Goal: Communication & Community: Answer question/provide support

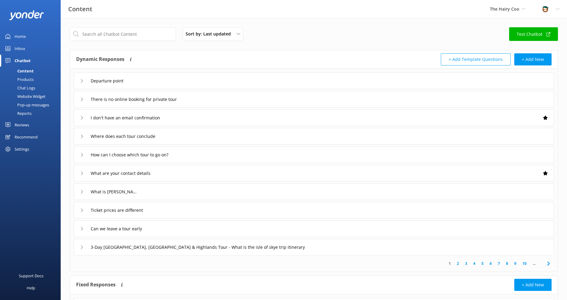
click at [21, 49] on div "Inbox" at bounding box center [20, 48] width 11 height 12
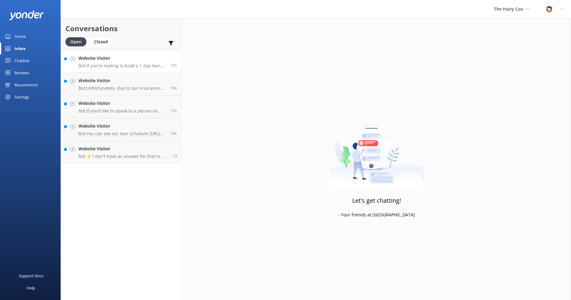
click at [106, 68] on p "Bot: If you're looking to book a 1-day tour, you can use the promocode HAMISH f…" at bounding box center [122, 65] width 87 height 5
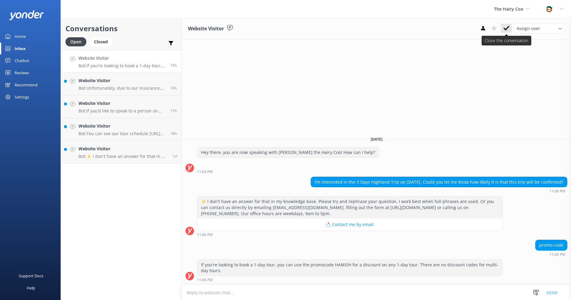
click at [508, 29] on icon at bounding box center [507, 28] width 6 height 6
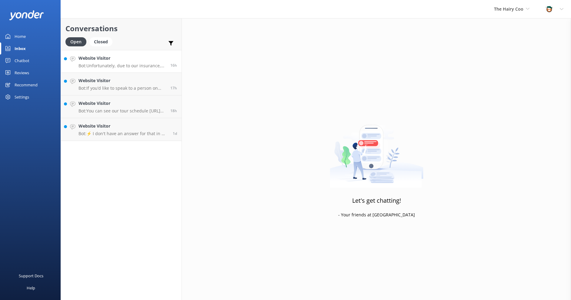
click at [119, 62] on div "Website Visitor Bot: Unfortunately, due to our insurance, no animals are allowe…" at bounding box center [122, 61] width 87 height 13
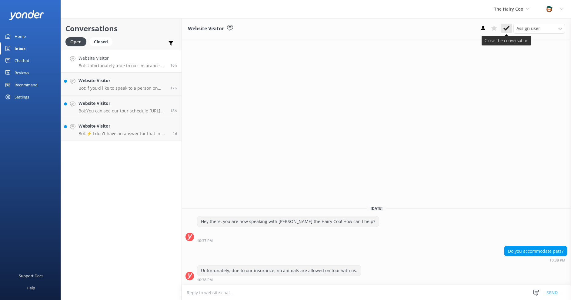
click at [505, 28] on use at bounding box center [507, 28] width 6 height 5
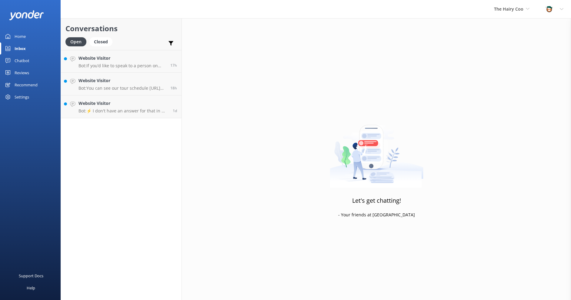
click at [126, 60] on h4 "Website Visitor" at bounding box center [122, 58] width 87 height 7
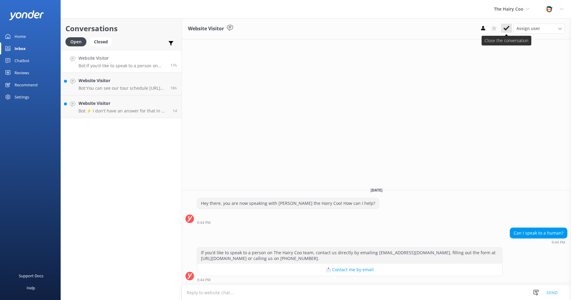
click at [506, 26] on icon at bounding box center [507, 28] width 6 height 6
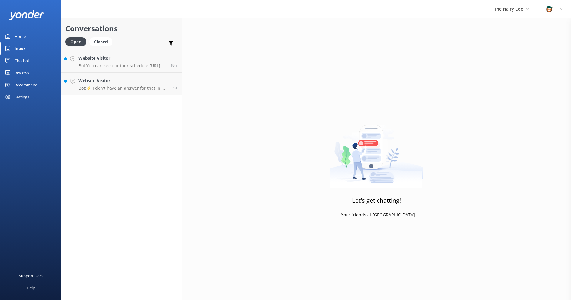
click at [120, 62] on div "Website Visitor Bot: You can see our tour schedule [URL][DOMAIN_NAME]!" at bounding box center [122, 61] width 87 height 13
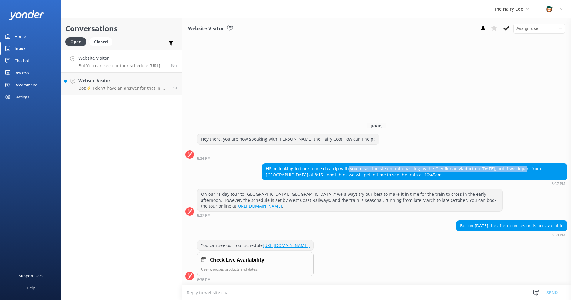
drag, startPoint x: 346, startPoint y: 166, endPoint x: 517, endPoint y: 171, distance: 170.5
click at [517, 171] on div "Hi! Im looking to book a one day trip with you to see the steam train passing b…" at bounding box center [414, 172] width 305 height 16
click at [365, 175] on div "Hi! Im looking to book a one day trip with you to see the steam train passing b…" at bounding box center [414, 172] width 305 height 16
drag, startPoint x: 326, startPoint y: 165, endPoint x: 420, endPoint y: 177, distance: 94.4
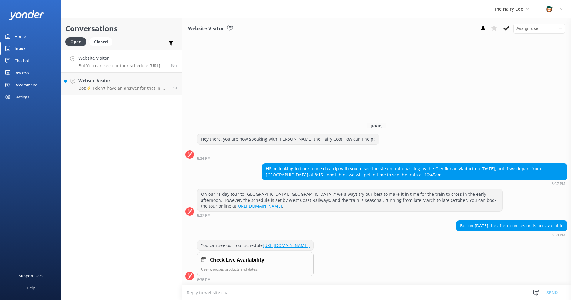
click at [420, 177] on div "Hi! Im looking to book a one day trip with you to see the steam train passing b…" at bounding box center [414, 172] width 305 height 16
click at [509, 29] on icon at bounding box center [507, 28] width 6 height 6
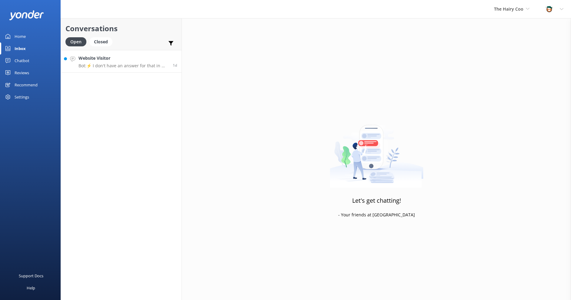
click at [113, 61] on h4 "Website Visitor" at bounding box center [124, 58] width 90 height 7
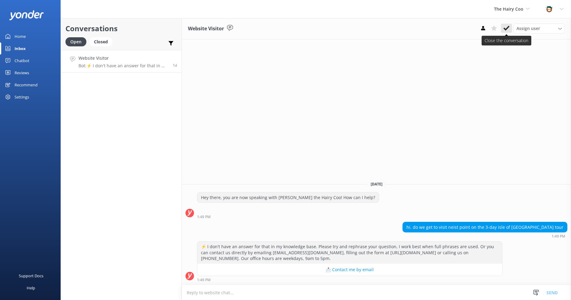
click at [506, 28] on icon at bounding box center [507, 28] width 6 height 6
